Goal: Task Accomplishment & Management: Use online tool/utility

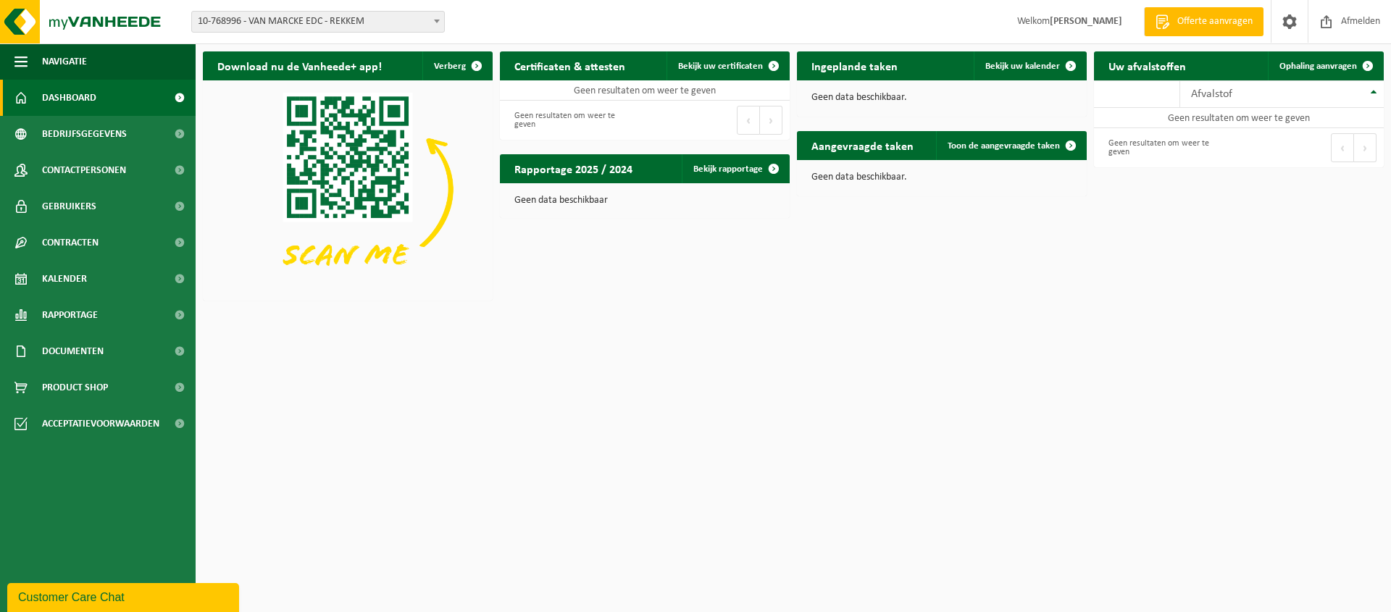
click at [382, 22] on span "10-768996 - VAN MARCKE EDC - REKKEM" at bounding box center [318, 22] width 252 height 20
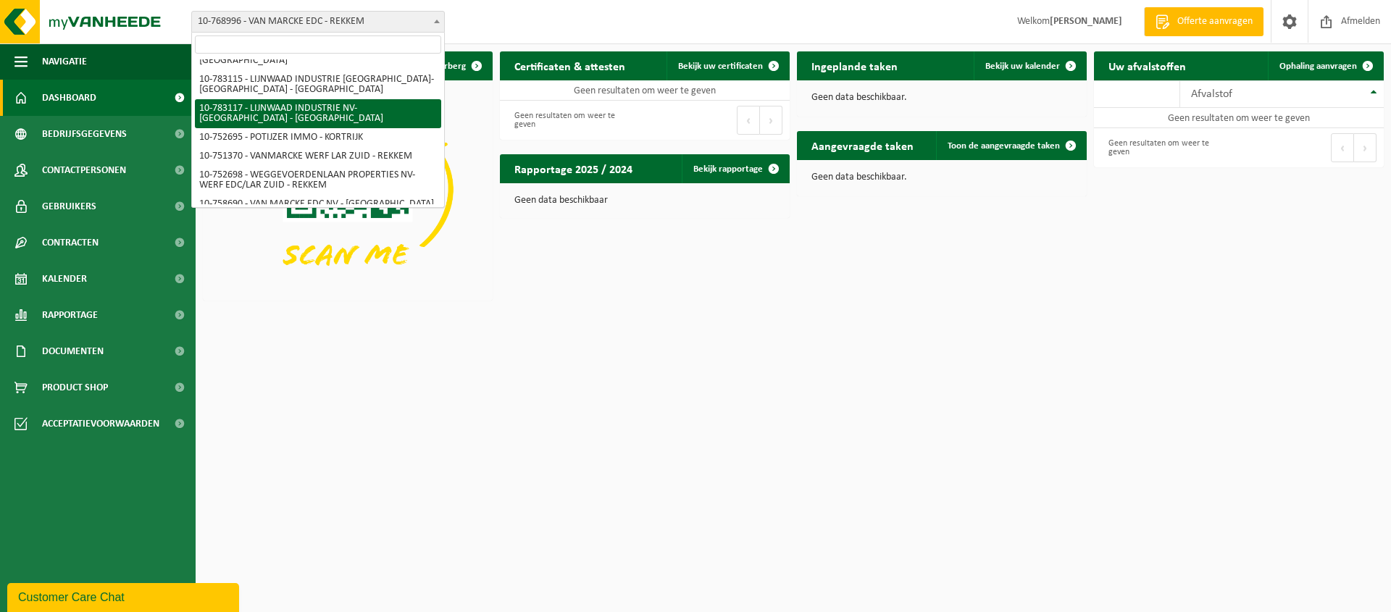
scroll to position [74, 0]
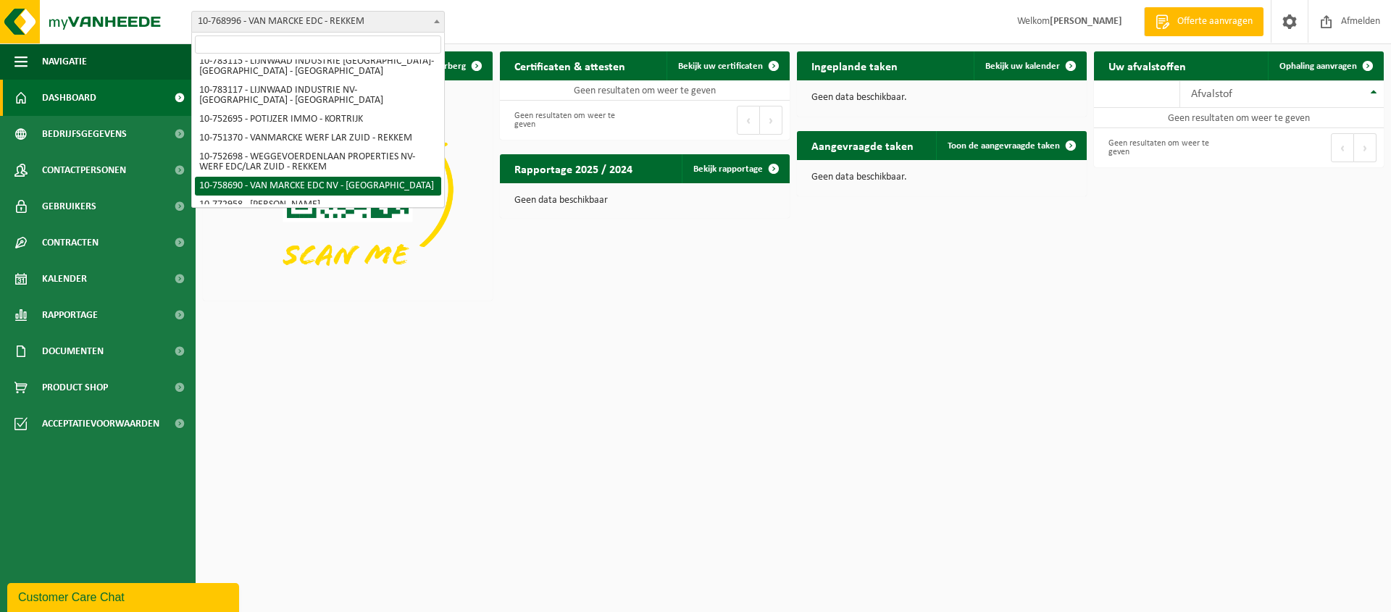
select select "20218"
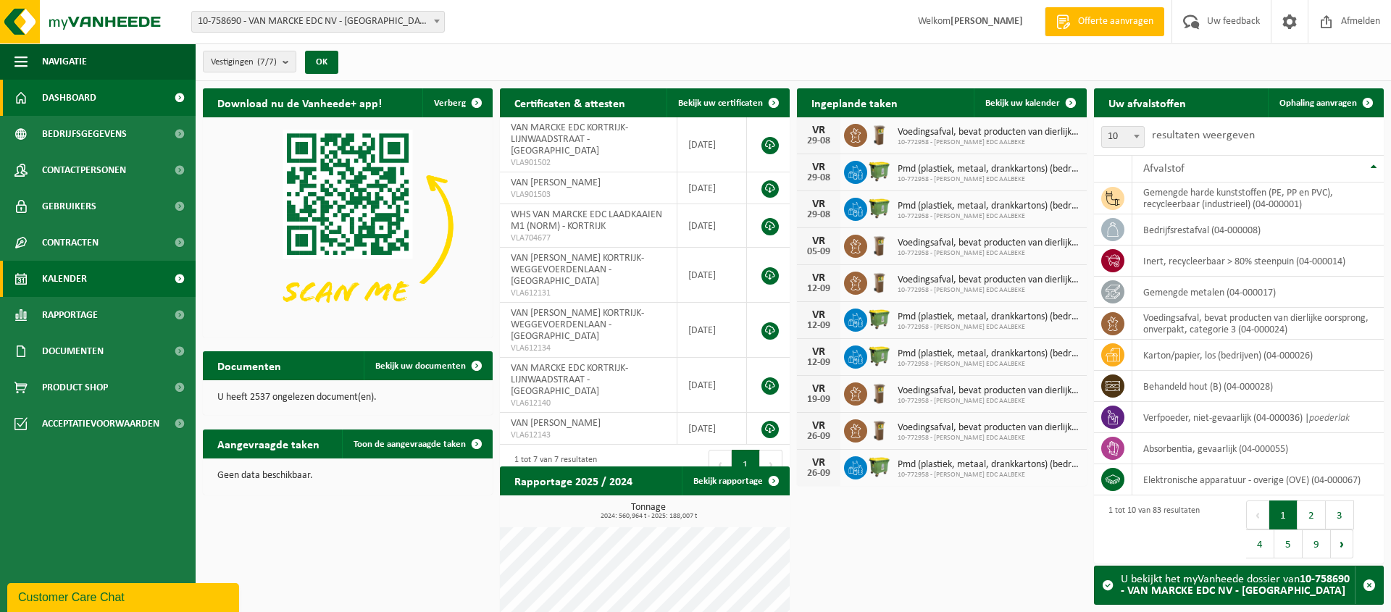
click at [77, 279] on span "Kalender" at bounding box center [64, 279] width 45 height 36
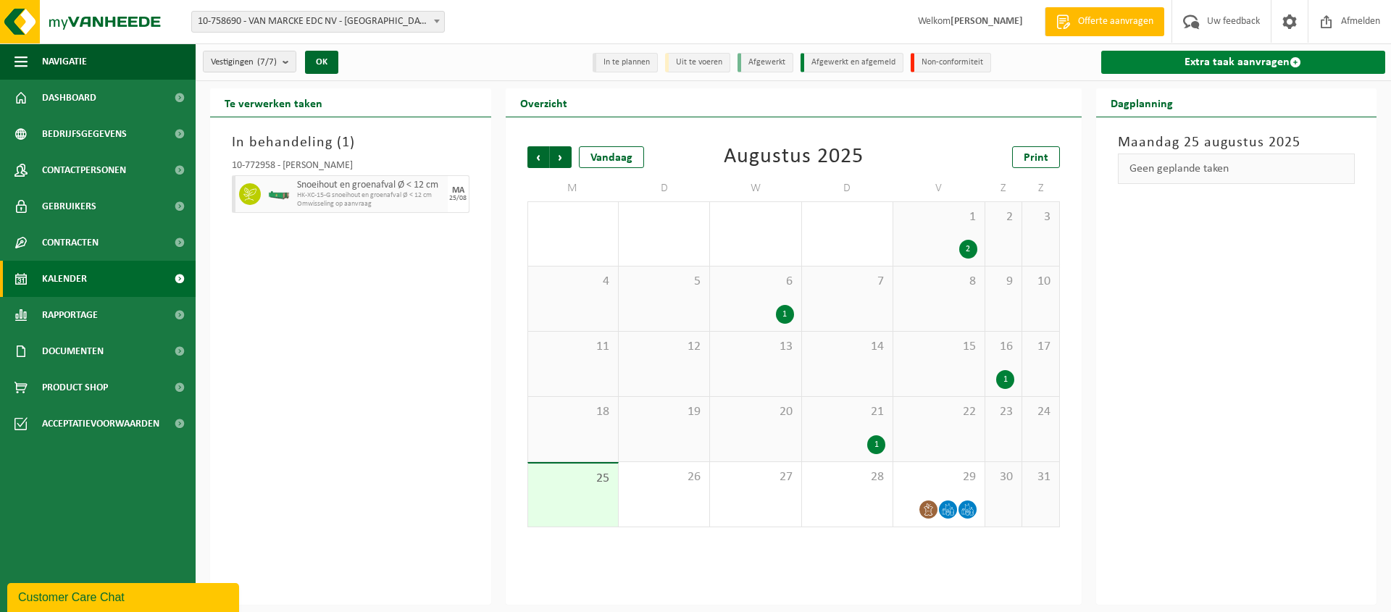
click at [1253, 62] on link "Extra taak aanvragen" at bounding box center [1243, 62] width 285 height 23
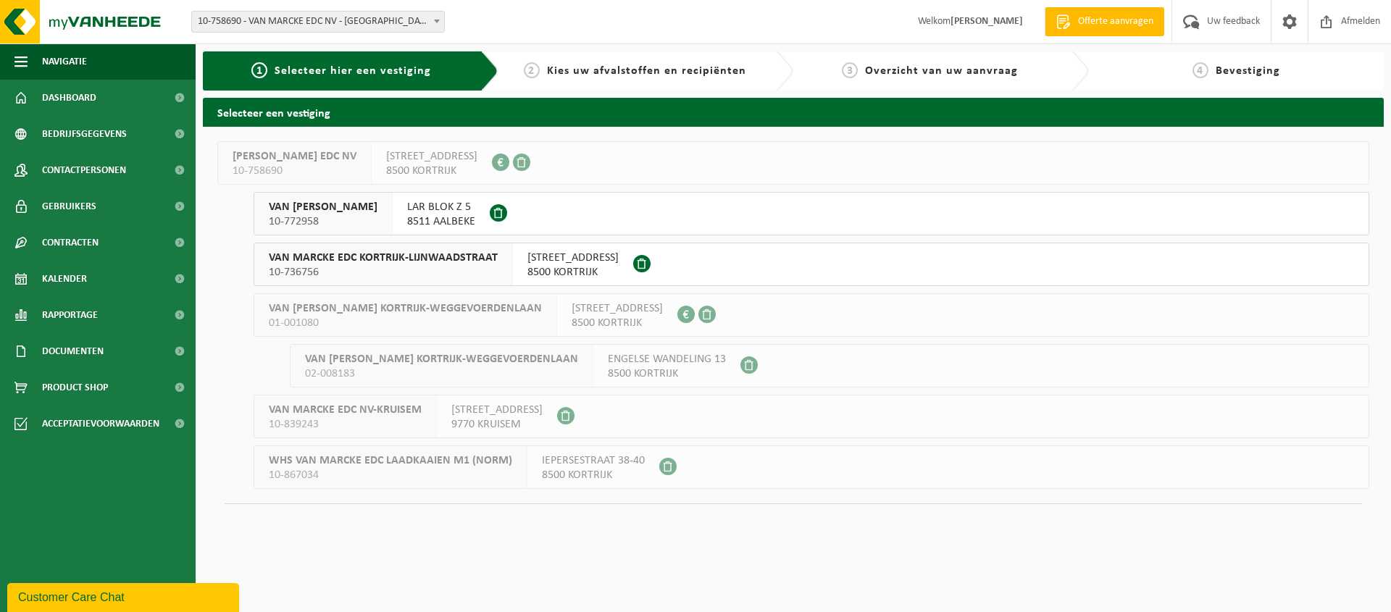
click at [465, 211] on span "LAR BLOK Z 5" at bounding box center [441, 207] width 68 height 14
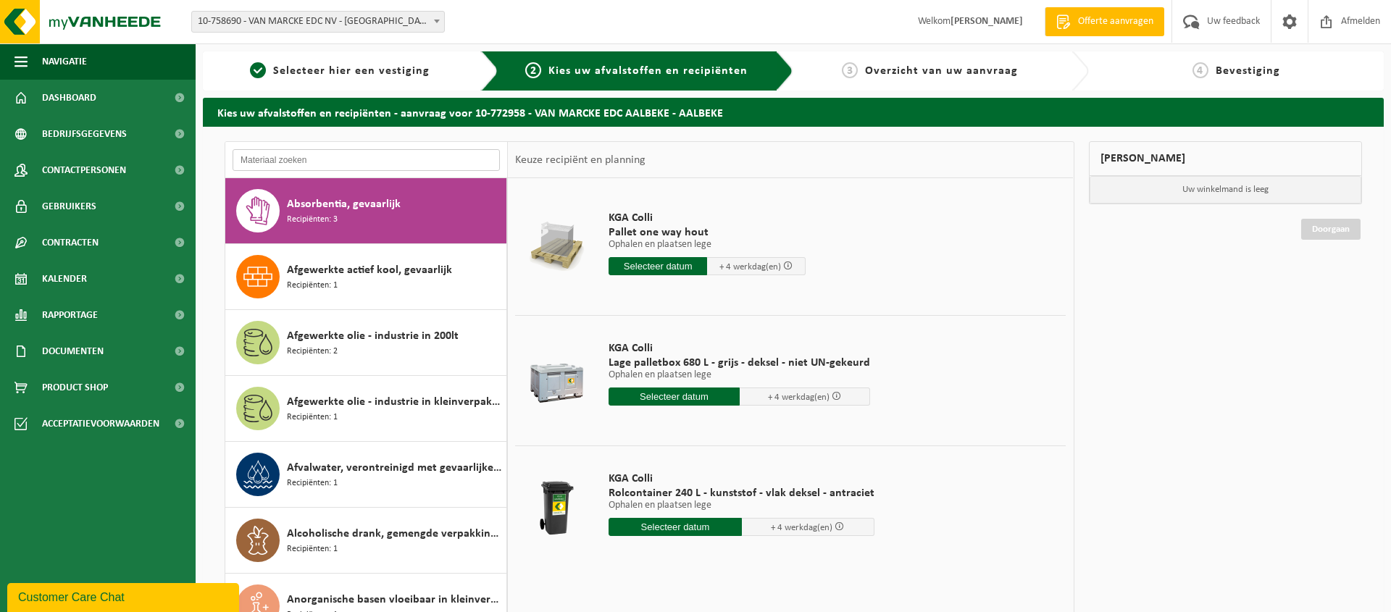
click at [385, 159] on input "text" at bounding box center [366, 160] width 267 height 22
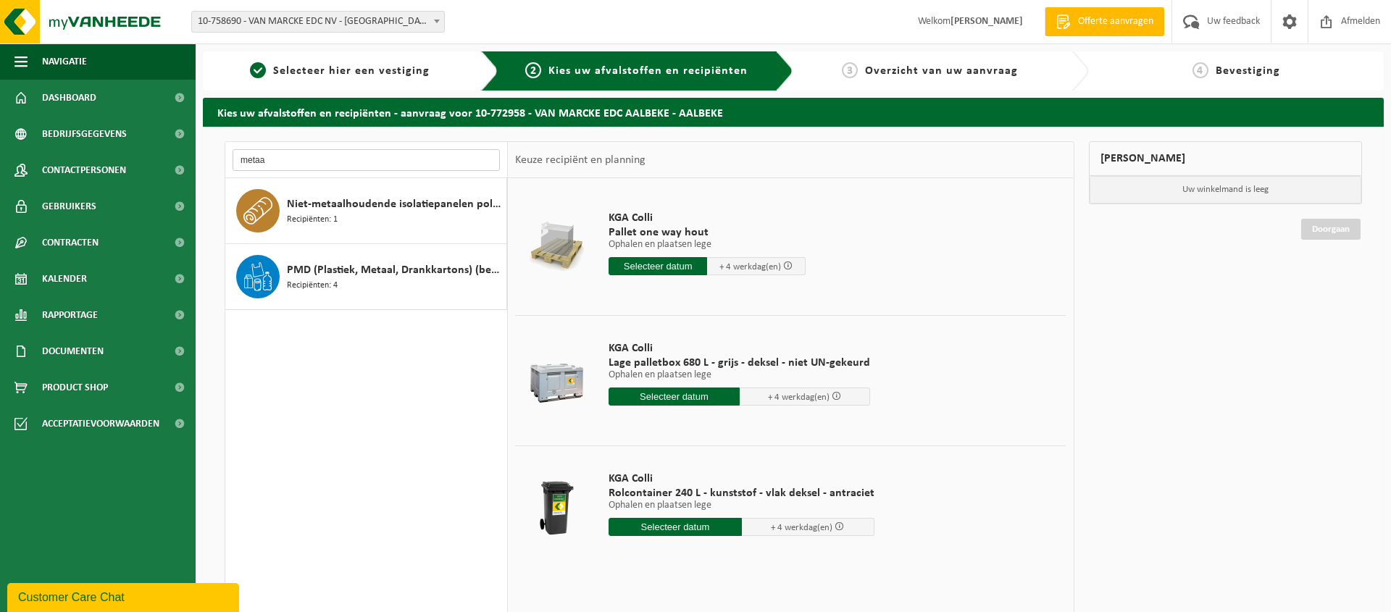
type input "metaal"
drag, startPoint x: 304, startPoint y: 155, endPoint x: 242, endPoint y: 175, distance: 65.3
click at [242, 171] on input "metaal" at bounding box center [366, 160] width 267 height 22
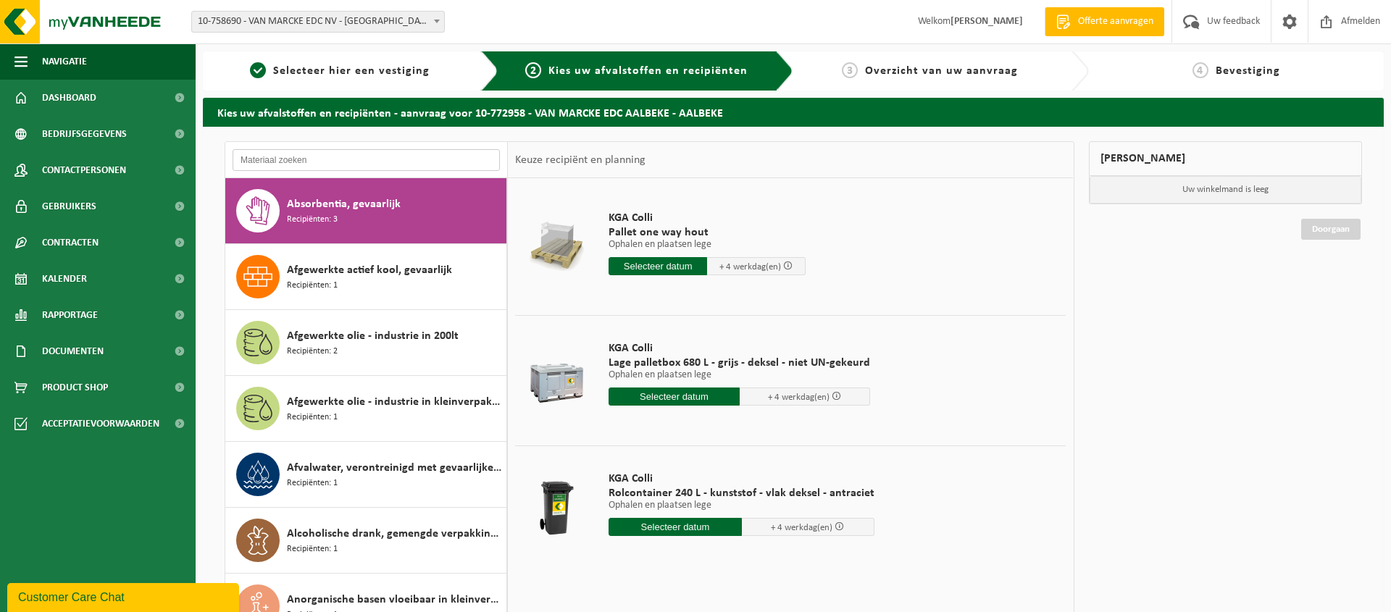
click at [335, 154] on input "text" at bounding box center [366, 160] width 267 height 22
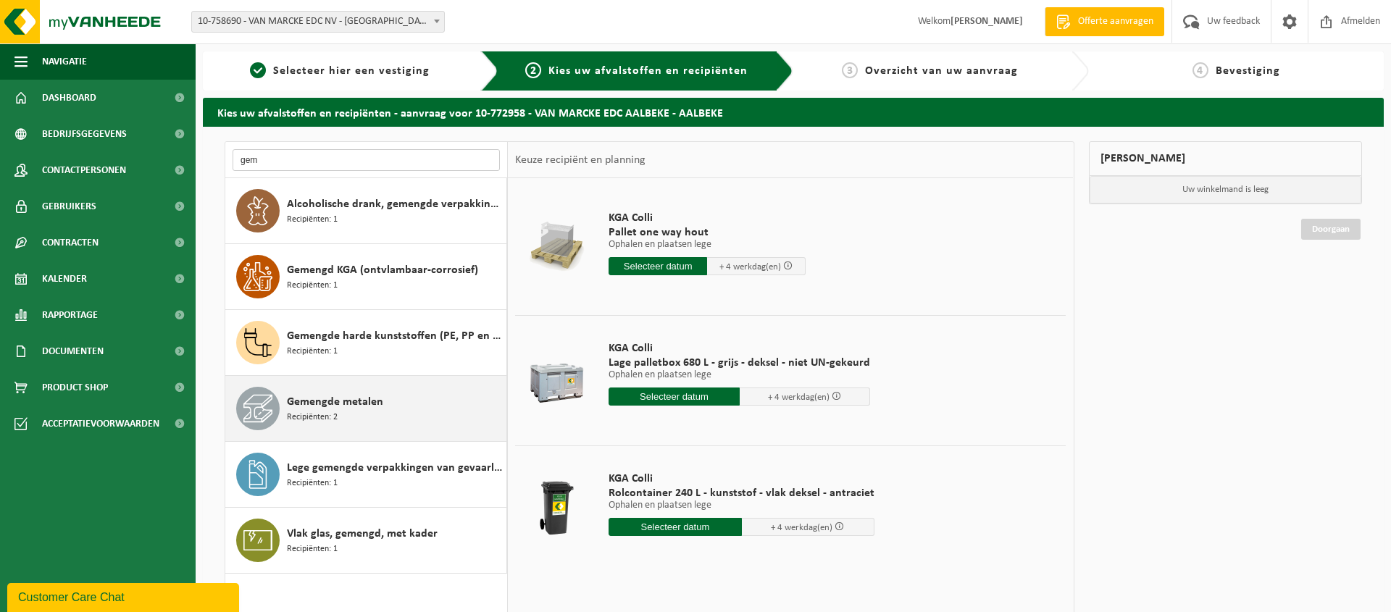
type input "gem"
click at [353, 401] on span "Gemengde metalen" at bounding box center [335, 401] width 96 height 17
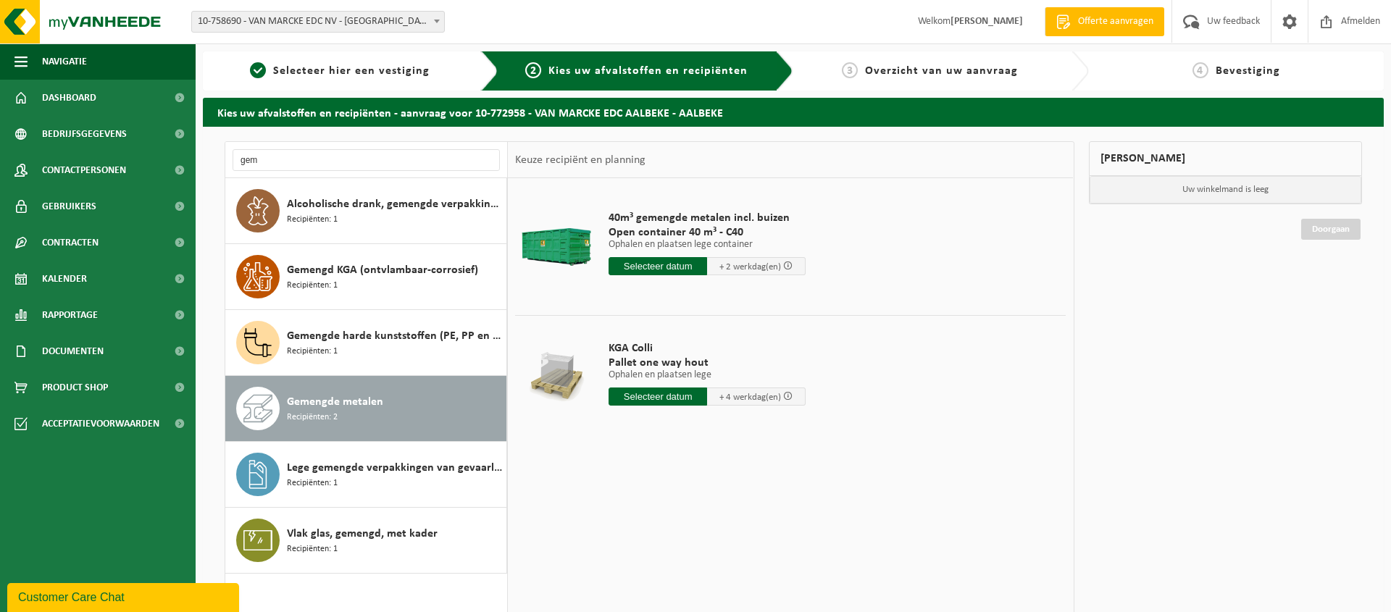
click at [676, 264] on input "text" at bounding box center [657, 266] width 99 height 18
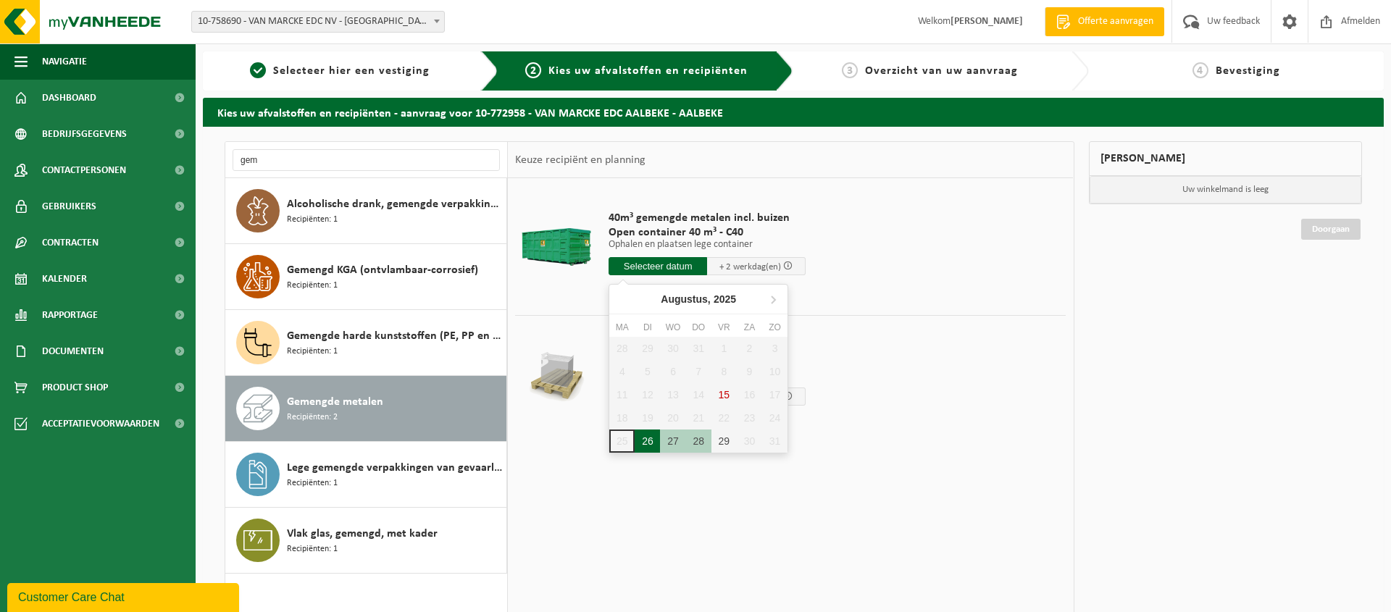
click at [650, 437] on div "26" at bounding box center [647, 441] width 25 height 23
type input "Van 2025-08-26"
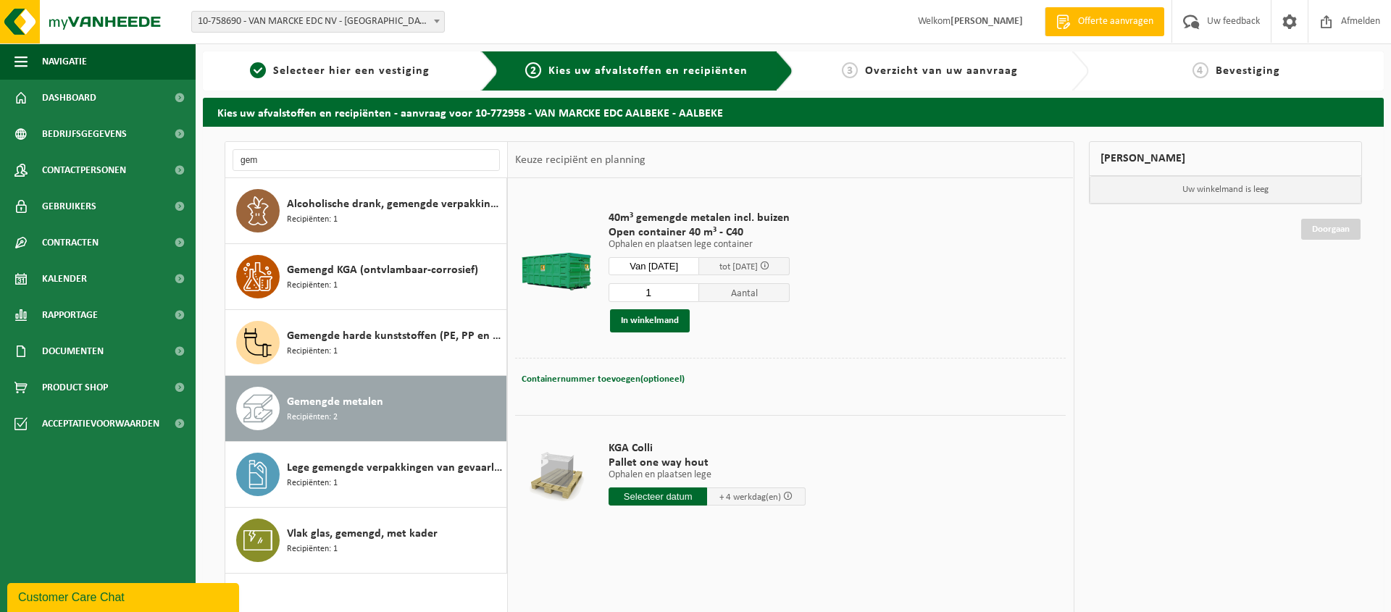
click at [671, 378] on span "Containernummer toevoegen(optioneel)" at bounding box center [603, 378] width 163 height 9
type input "C40 - 1703"
click at [847, 329] on td "40m³ gemengde metalen incl. buizen Open container 40 m³ - C40 Ophalen en plaats…" at bounding box center [832, 271] width 468 height 172
click at [661, 322] on button "In winkelmand" at bounding box center [650, 320] width 80 height 23
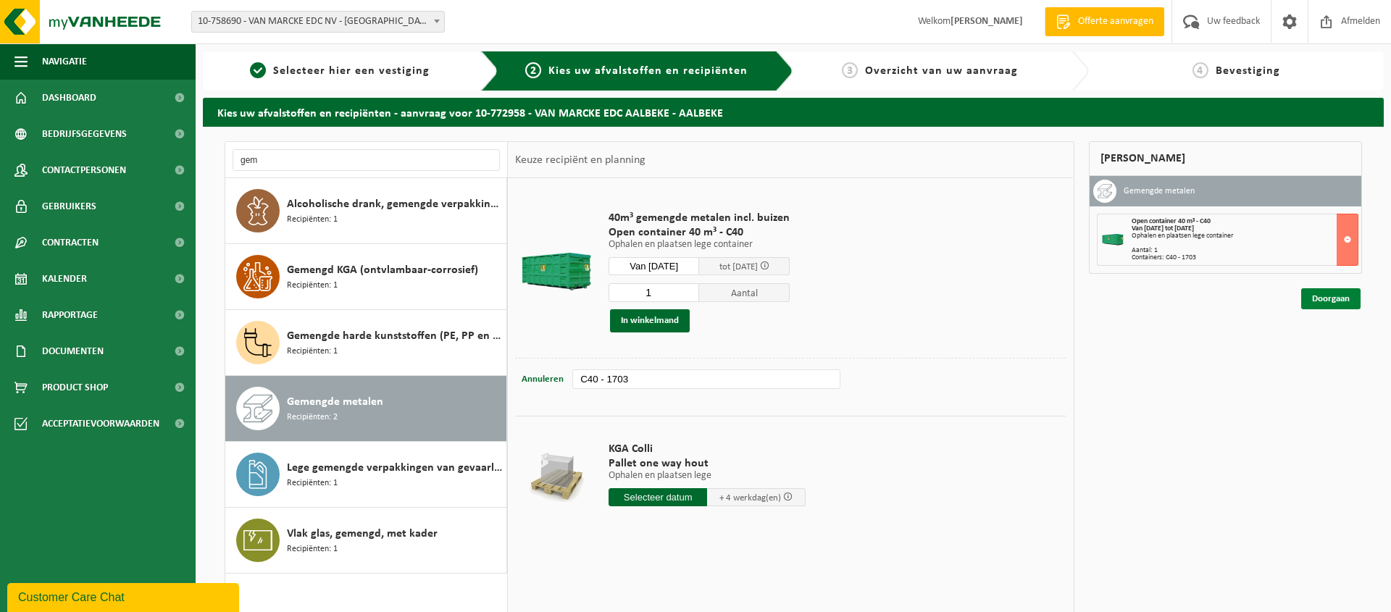
click at [1340, 296] on link "Doorgaan" at bounding box center [1330, 298] width 59 height 21
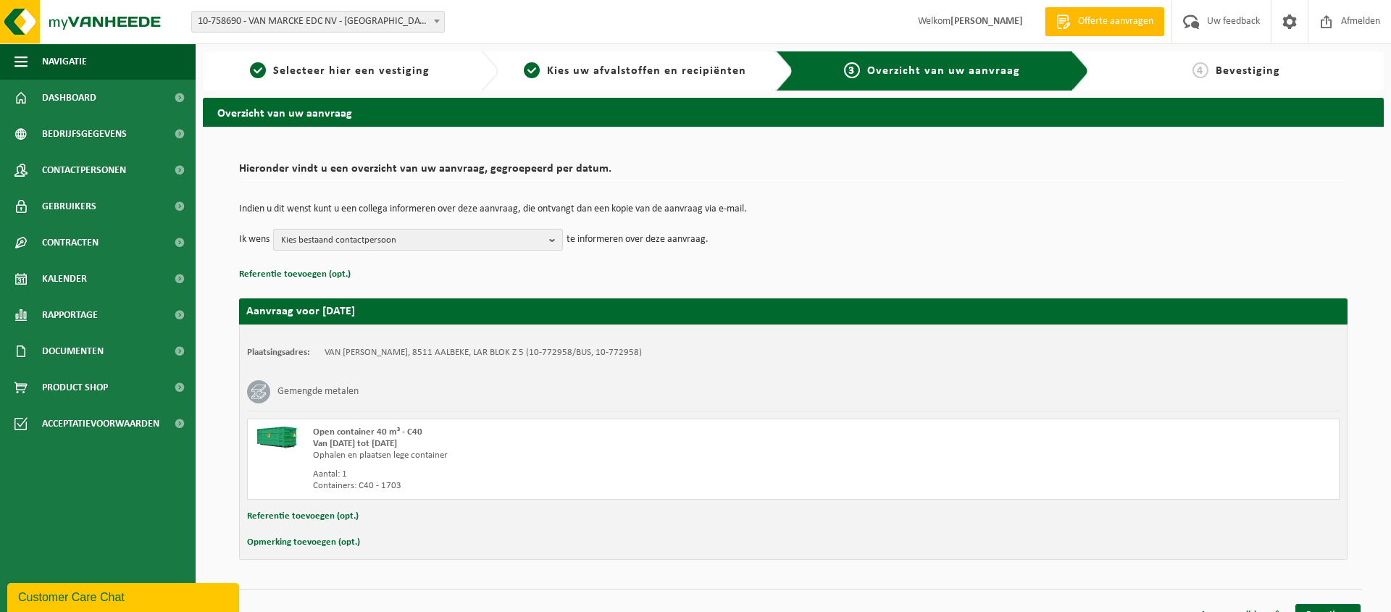
click at [550, 240] on b "button" at bounding box center [555, 240] width 13 height 20
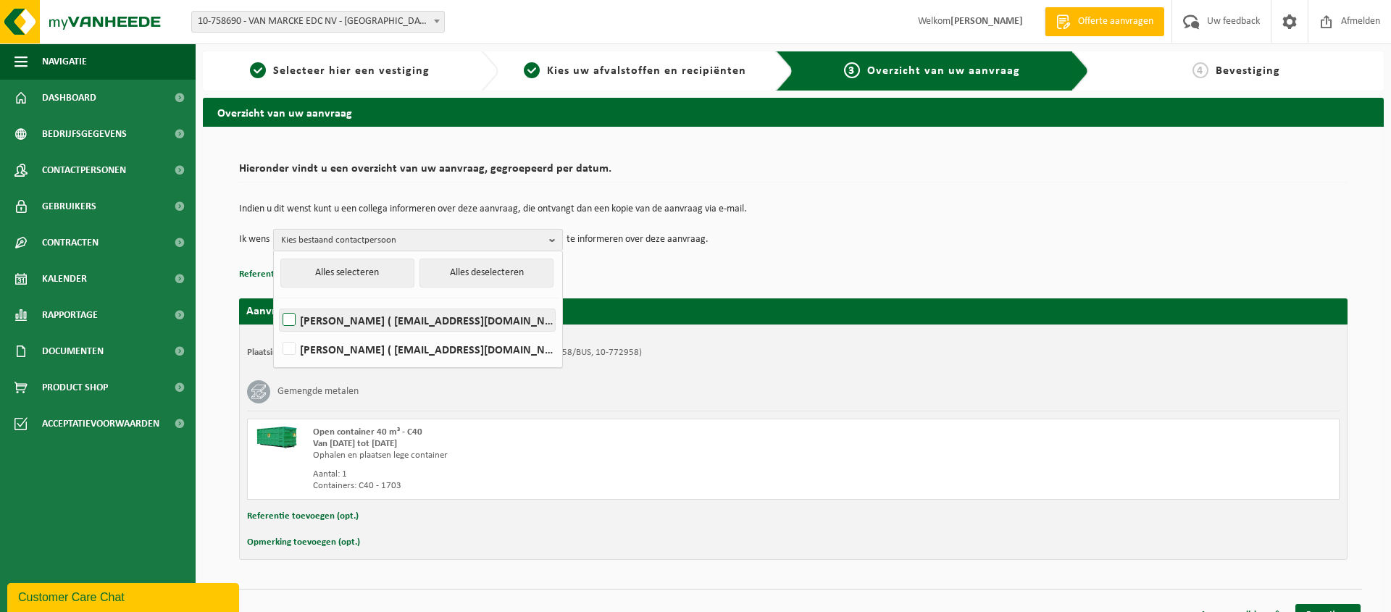
click at [461, 324] on label "LIEVEN DENYS ( ldenys@vanmarcke.be )" at bounding box center [417, 320] width 275 height 22
click at [277, 302] on input "LIEVEN DENYS ( ldenys@vanmarcke.be )" at bounding box center [277, 301] width 1 height 1
checkbox input "true"
drag, startPoint x: 887, startPoint y: 262, endPoint x: 902, endPoint y: 259, distance: 14.9
click at [889, 261] on div "Indien u dit wenst kunt u een collega informeren over deze aanvraag, die ontvan…" at bounding box center [793, 227] width 1108 height 75
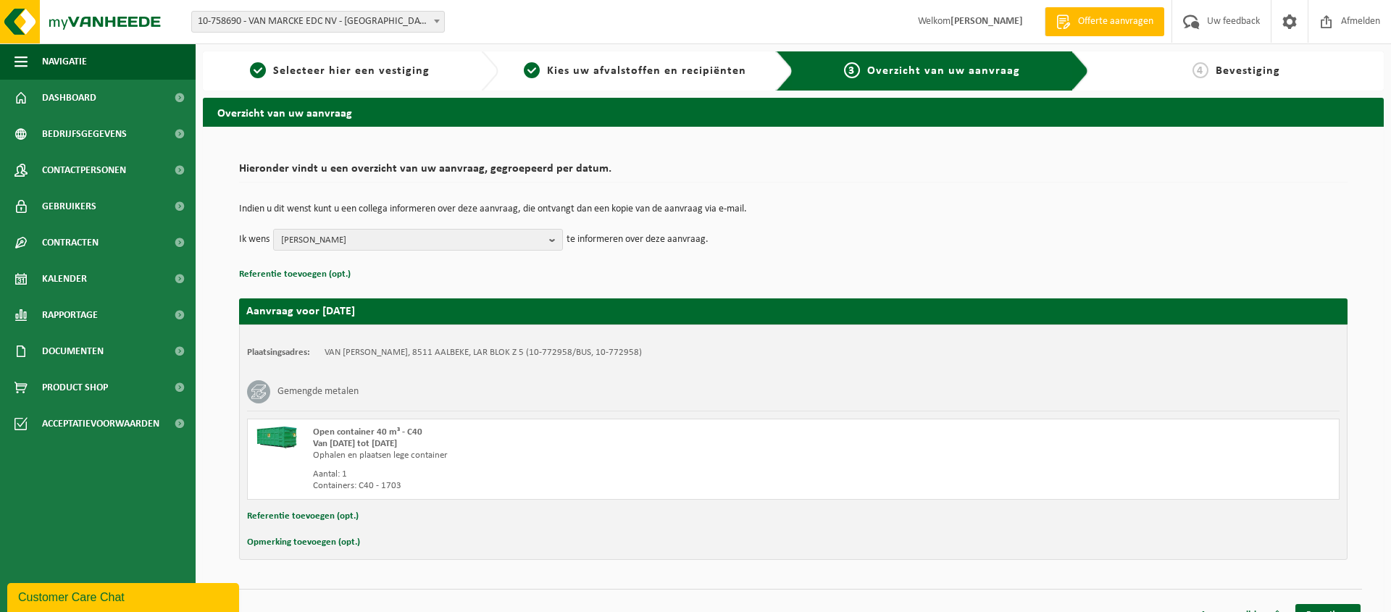
scroll to position [21, 0]
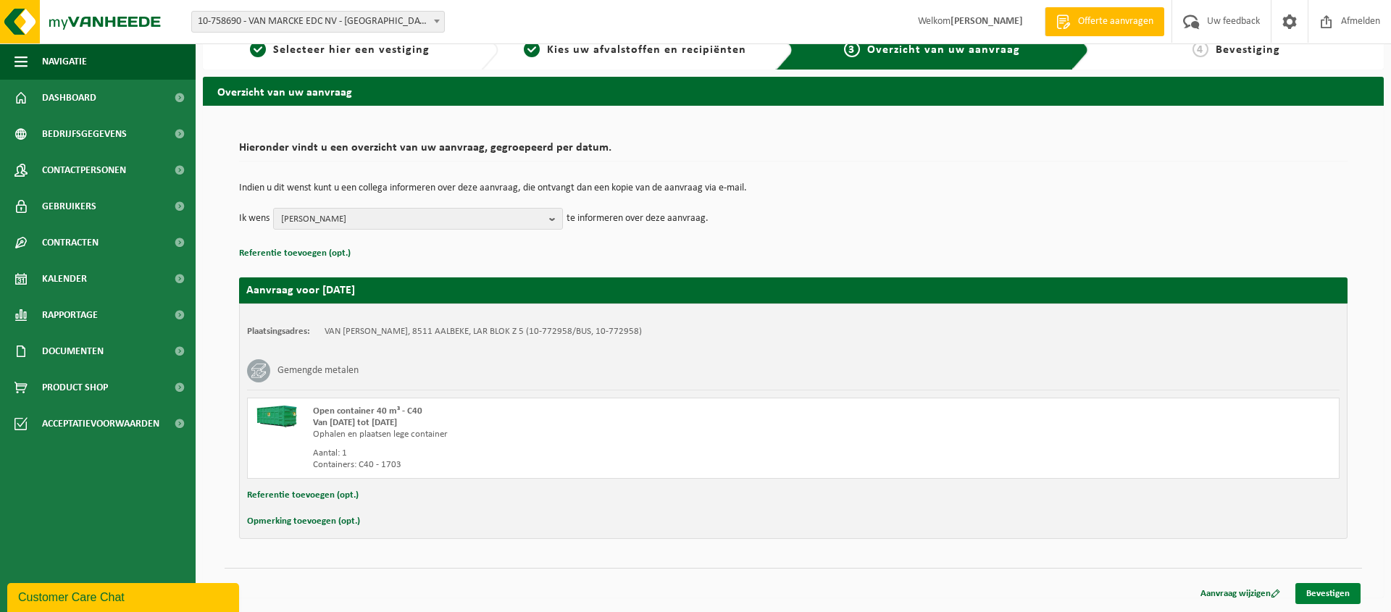
click at [1331, 592] on link "Bevestigen" at bounding box center [1327, 593] width 65 height 21
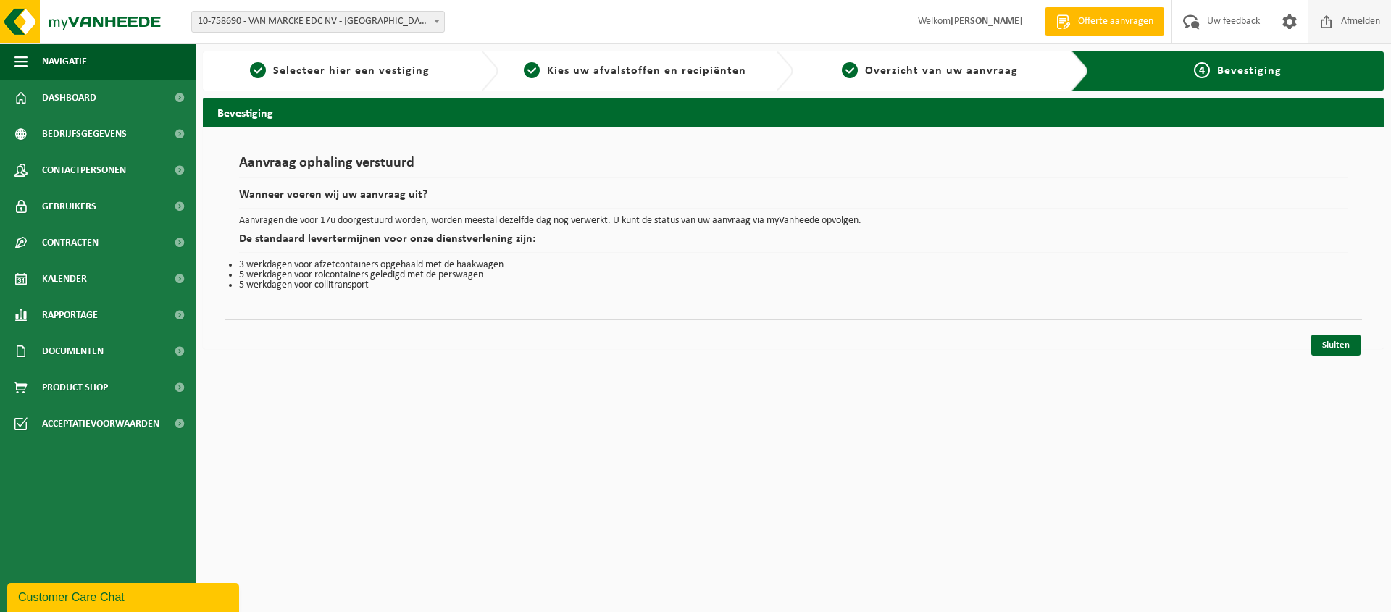
click at [1352, 23] on span "Afmelden" at bounding box center [1360, 21] width 46 height 43
